Goal: Task Accomplishment & Management: Use online tool/utility

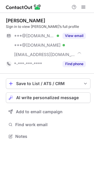
scroll to position [132, 94]
click at [61, 101] on button "AI write personalized message" at bounding box center [48, 98] width 85 height 11
click at [45, 97] on span "AI write personalized message" at bounding box center [47, 97] width 63 height 5
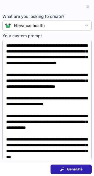
click at [59, 170] on button "Generate" at bounding box center [71, 169] width 41 height 9
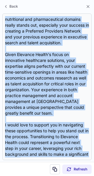
scroll to position [140, 0]
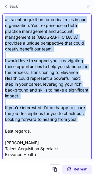
drag, startPoint x: 4, startPoint y: 43, endPoint x: 42, endPoint y: 127, distance: 91.9
click at [42, 127] on div "Subject: Exciting Opportunities at Elevance Health Body: Hi [PERSON_NAME], I ho…" at bounding box center [46, 87] width 89 height 147
copy div "Hi [PERSON_NAME], I hope this message finds you well! I came across your profil…"
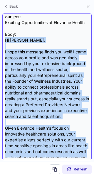
scroll to position [0, 0]
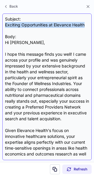
drag, startPoint x: 5, startPoint y: 27, endPoint x: 88, endPoint y: 23, distance: 82.6
click at [88, 23] on div "Subject: Exciting Opportunities at Elevance Health Body: Hi [PERSON_NAME], I ho…" at bounding box center [47, 87] width 84 height 142
copy div "Exciting Opportunities at Elevance Health"
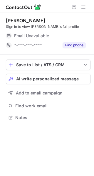
scroll to position [114, 94]
click at [43, 81] on span "AI write personalized message" at bounding box center [47, 79] width 63 height 5
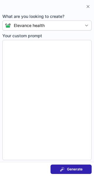
type textarea "**********"
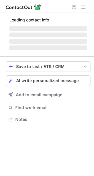
scroll to position [115, 94]
click at [50, 82] on button "AI write personalized message" at bounding box center [48, 81] width 85 height 11
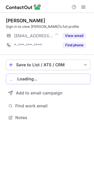
scroll to position [114, 94]
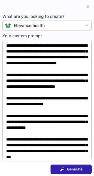
click at [64, 170] on span at bounding box center [62, 169] width 5 height 5
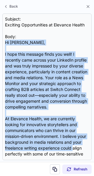
scroll to position [129, 0]
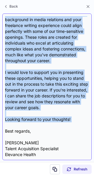
drag, startPoint x: 4, startPoint y: 45, endPoint x: 8, endPoint y: 127, distance: 82.3
click at [8, 127] on div "Subject: Exciting Opportunities at Elevance Health Body: Hi Allan, I hope this …" at bounding box center [46, 87] width 89 height 147
copy div "Hi Allan, I hope this message finds you well! I recently came across your Linke…"
